Goal: Transaction & Acquisition: Purchase product/service

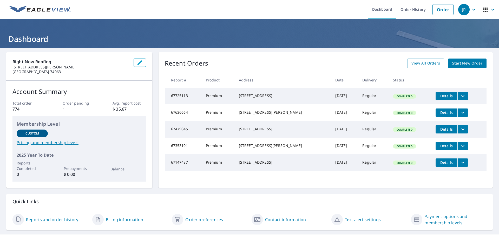
click at [470, 63] on span "Start New Order" at bounding box center [467, 63] width 30 height 7
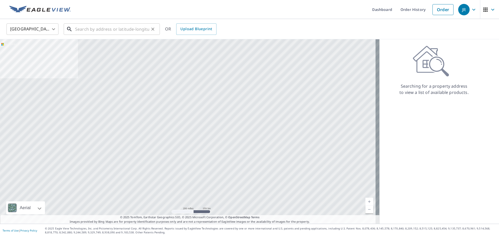
click at [114, 32] on input "text" at bounding box center [112, 29] width 74 height 15
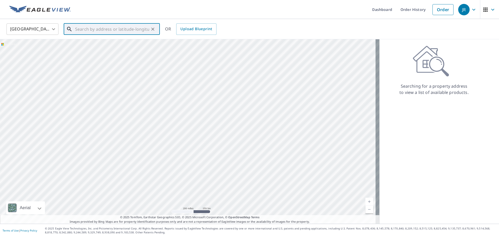
click at [120, 27] on input "text" at bounding box center [112, 29] width 74 height 15
paste input "[STREET_ADDRESS]"
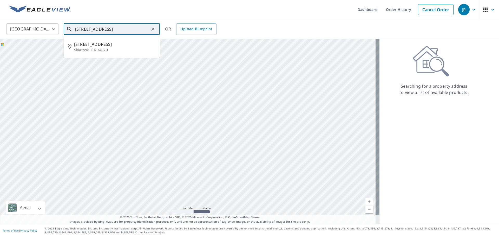
type input "[STREET_ADDRESS]"
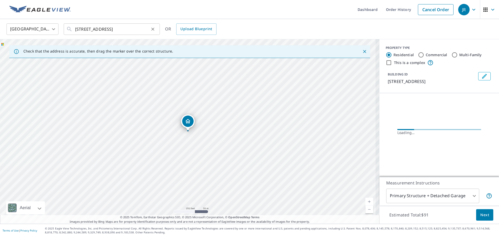
scroll to position [0, 0]
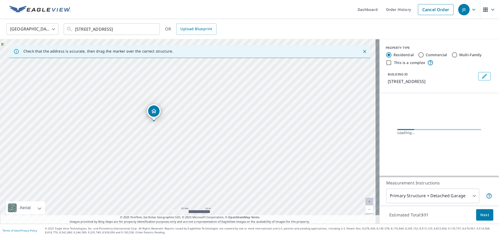
drag, startPoint x: 174, startPoint y: 105, endPoint x: 178, endPoint y: 168, distance: 63.3
click at [178, 168] on div "[STREET_ADDRESS]" at bounding box center [190, 131] width 380 height 184
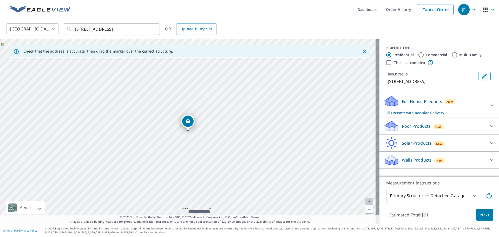
drag, startPoint x: 155, startPoint y: 112, endPoint x: 162, endPoint y: 110, distance: 7.2
drag, startPoint x: 224, startPoint y: 138, endPoint x: 273, endPoint y: 162, distance: 54.8
click at [436, 126] on span "New" at bounding box center [439, 127] width 7 height 4
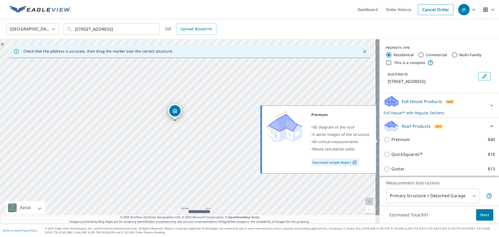
click at [406, 140] on label "Premium $40" at bounding box center [443, 139] width 103 height 7
click at [392, 140] on input "Premium $40" at bounding box center [388, 140] width 8 height 6
checkbox input "true"
checkbox input "false"
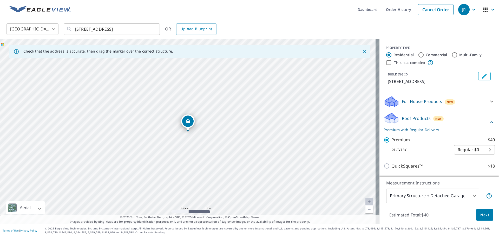
click at [482, 213] on span "Next" at bounding box center [485, 215] width 9 height 7
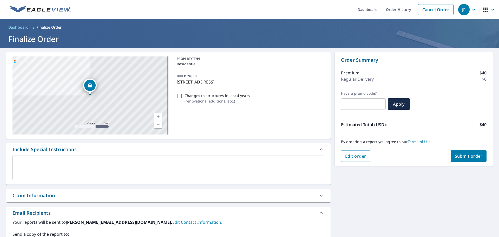
click at [459, 159] on button "Submit order" at bounding box center [469, 155] width 36 height 11
checkbox input "true"
